Goal: Task Accomplishment & Management: Manage account settings

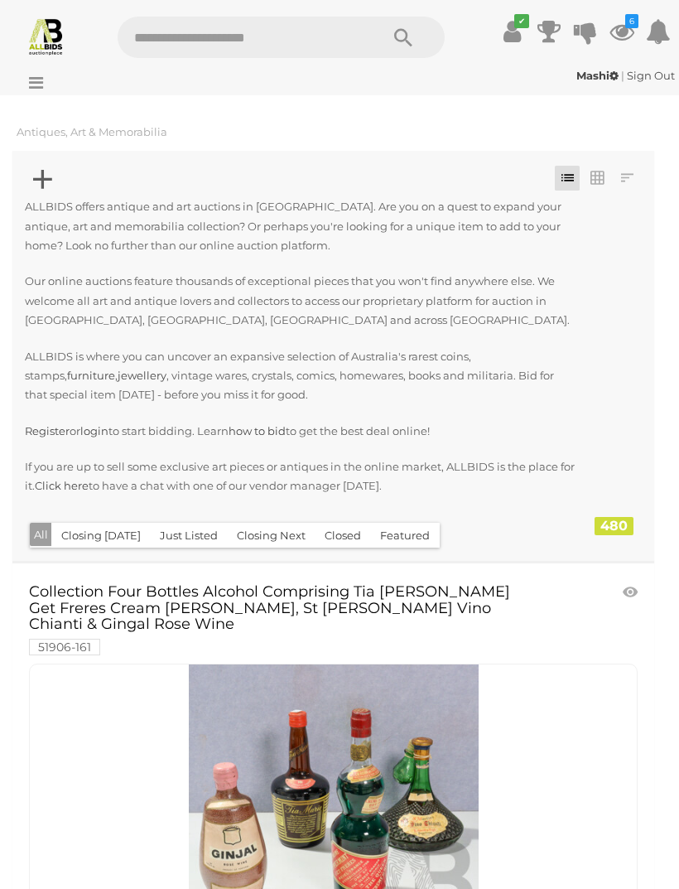
click at [622, 39] on icon at bounding box center [622, 32] width 25 height 30
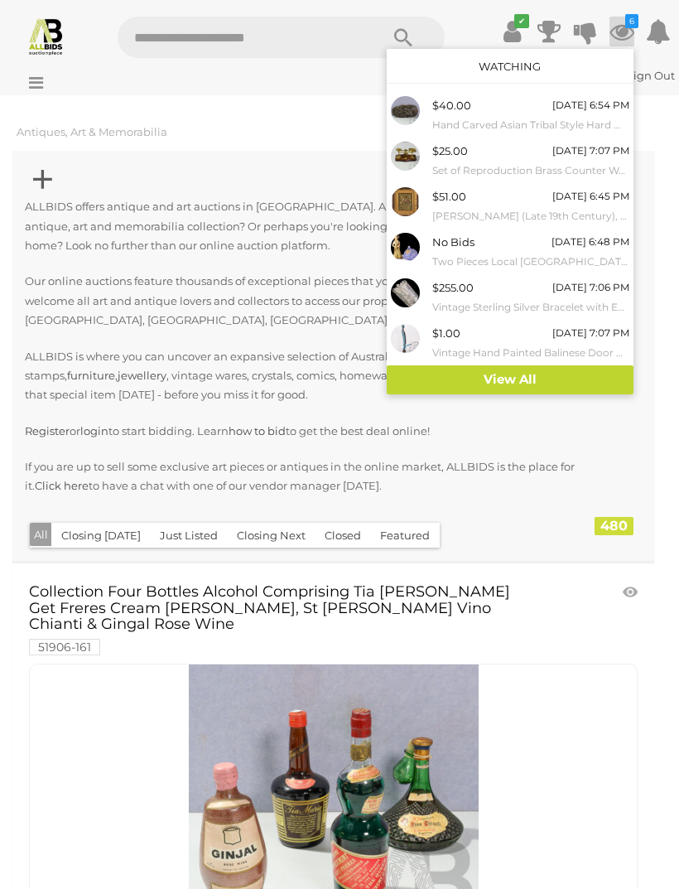
click at [579, 372] on link "View All" at bounding box center [510, 379] width 247 height 29
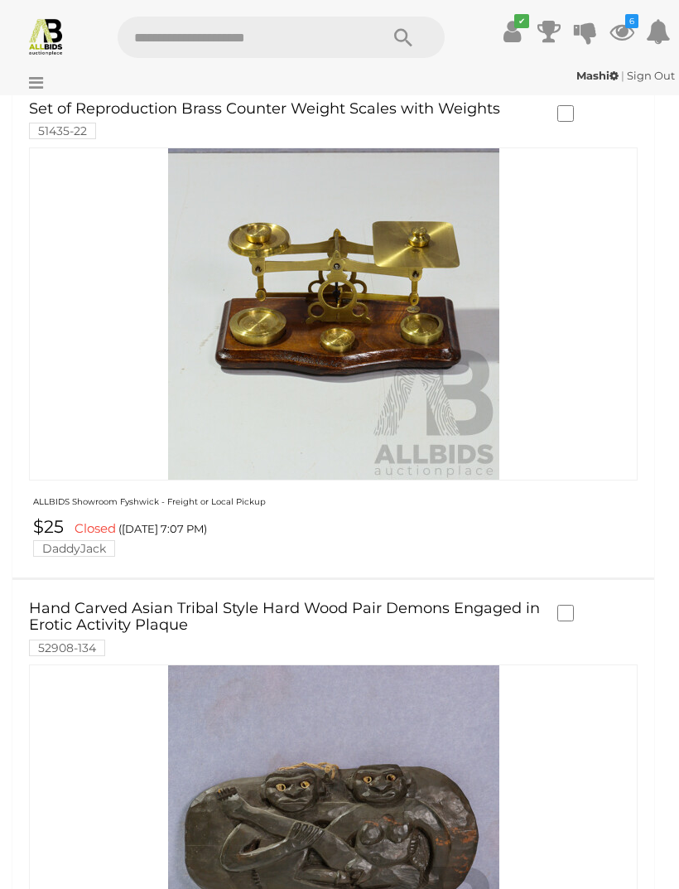
scroll to position [2479, 0]
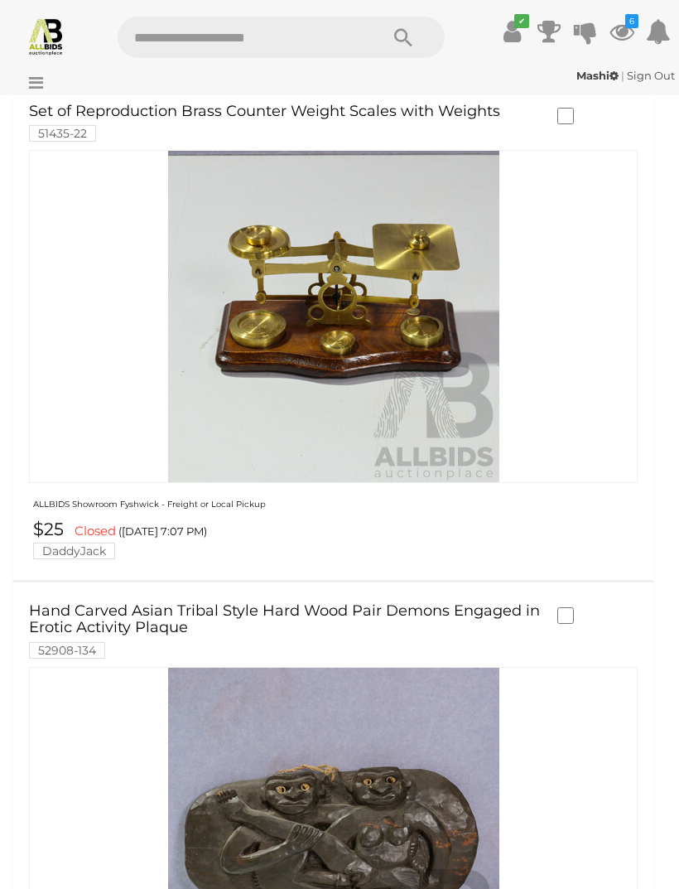
click at [575, 607] on label at bounding box center [569, 614] width 25 height 15
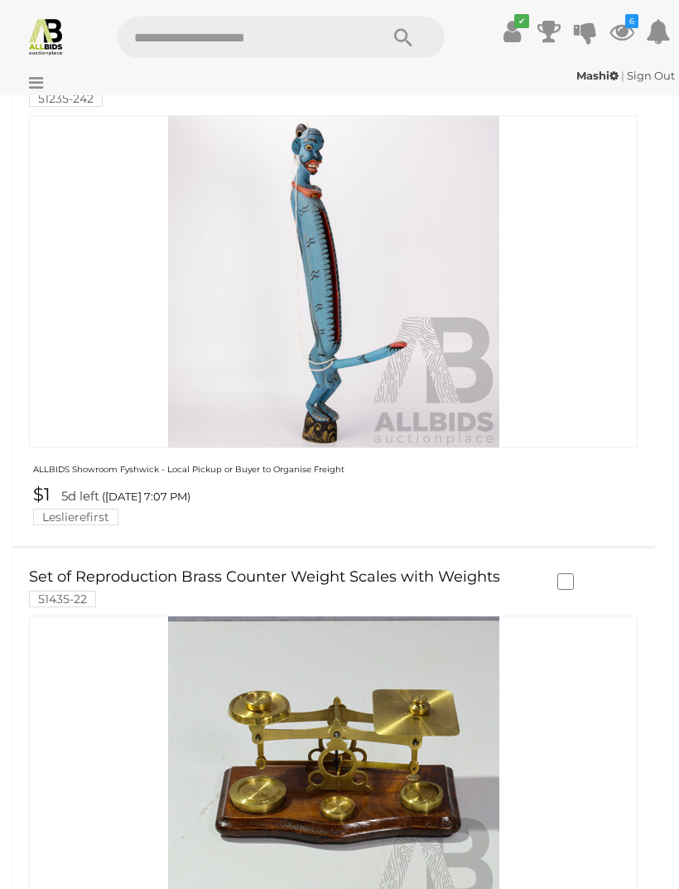
scroll to position [2015, 0]
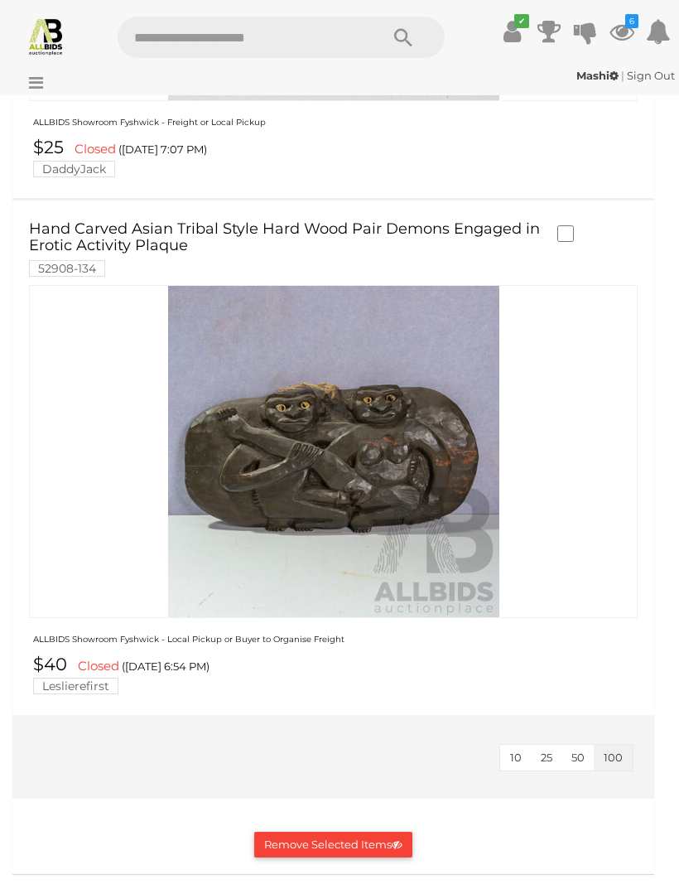
click at [364, 832] on button "Remove Selected Items" at bounding box center [333, 845] width 158 height 26
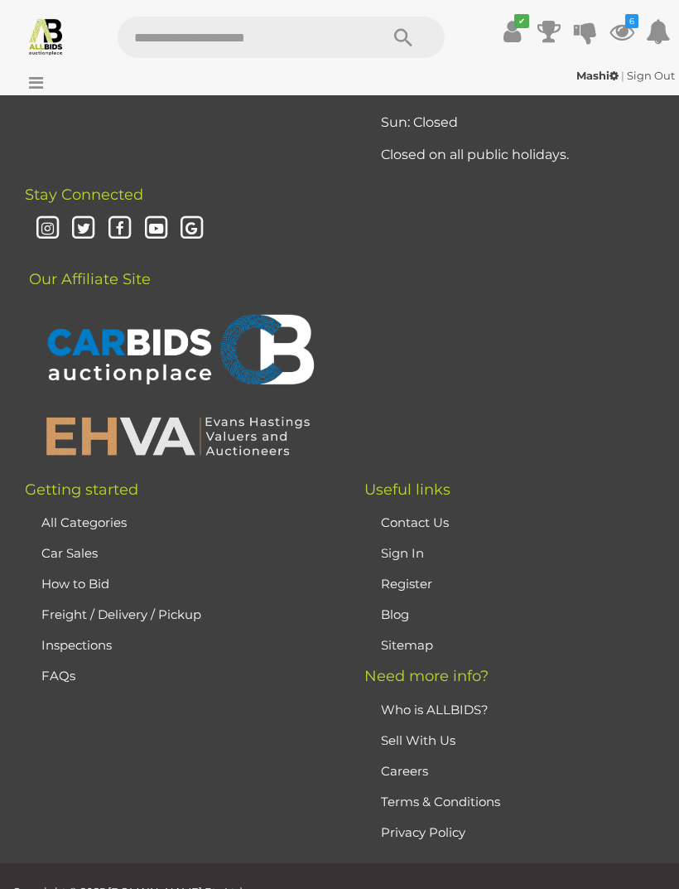
scroll to position [0, 0]
